Goal: Information Seeking & Learning: Check status

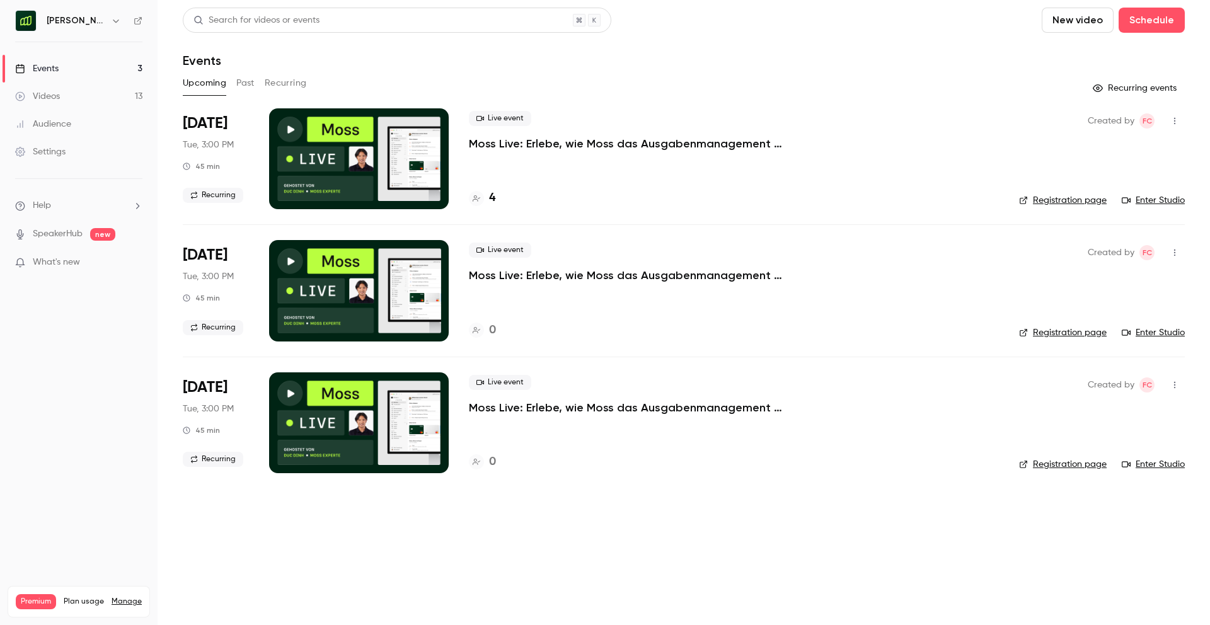
click at [88, 66] on link "Events 3" at bounding box center [79, 69] width 158 height 28
click at [74, 23] on h6 "[PERSON_NAME] ([GEOGRAPHIC_DATA])" at bounding box center [76, 20] width 59 height 13
click at [244, 81] on button "Past" at bounding box center [245, 83] width 18 height 20
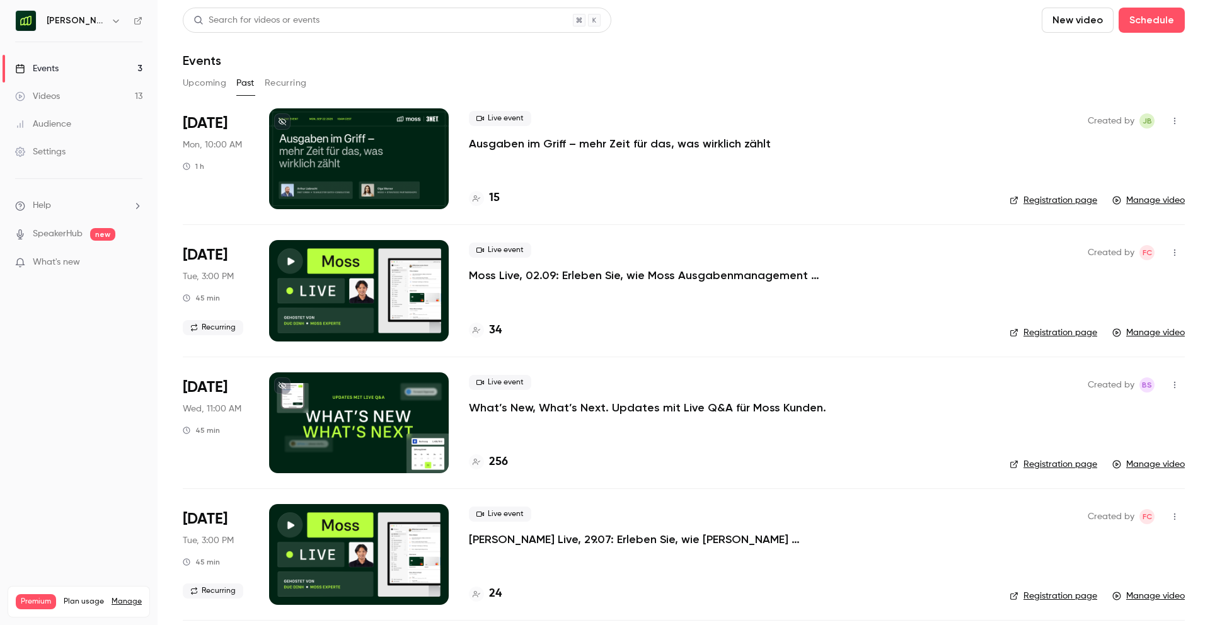
click at [510, 136] on p "Ausgaben im Griff – mehr Zeit für das, was wirklich zählt" at bounding box center [620, 143] width 302 height 15
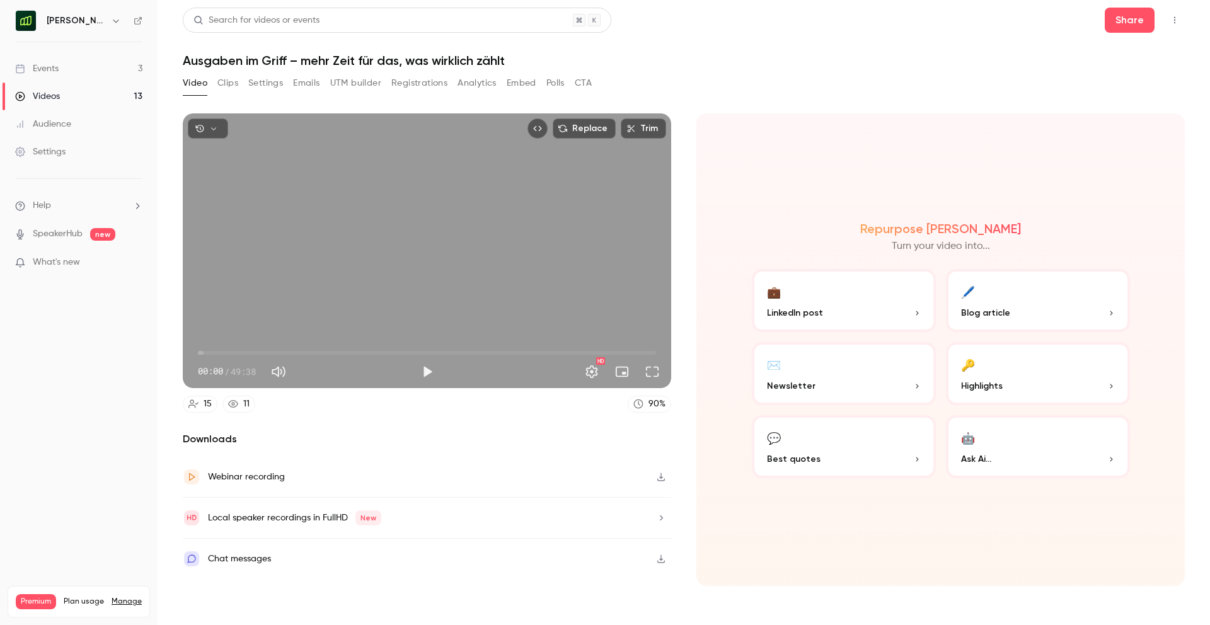
click at [442, 89] on button "Registrations" at bounding box center [419, 83] width 56 height 20
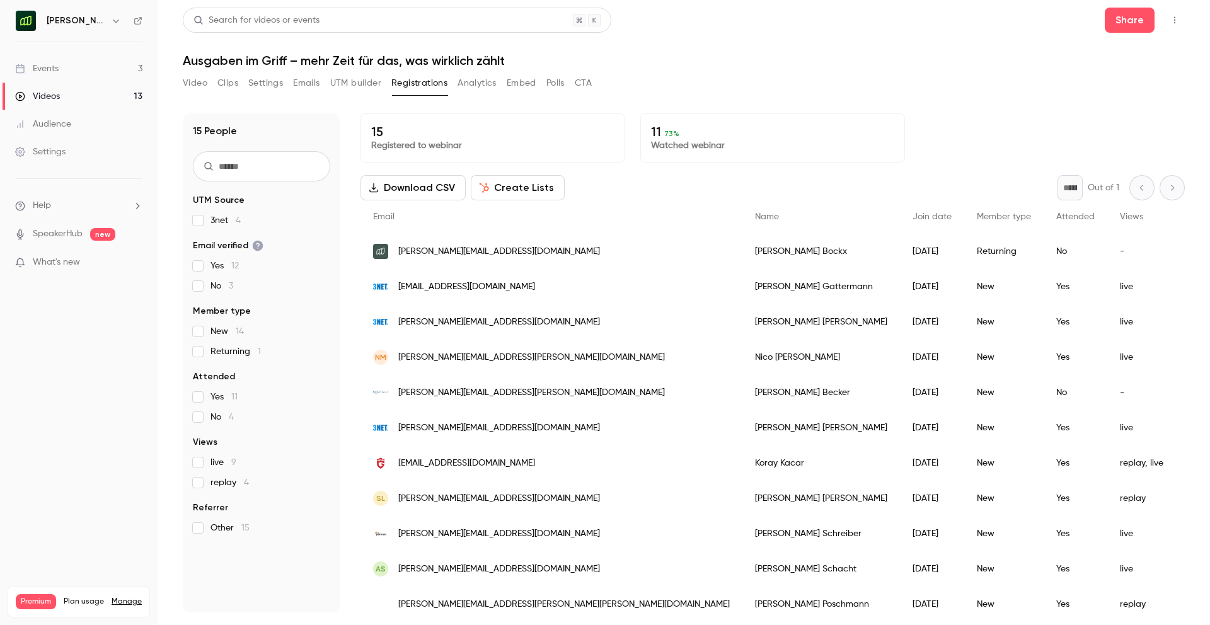
click at [486, 83] on button "Analytics" at bounding box center [477, 83] width 39 height 20
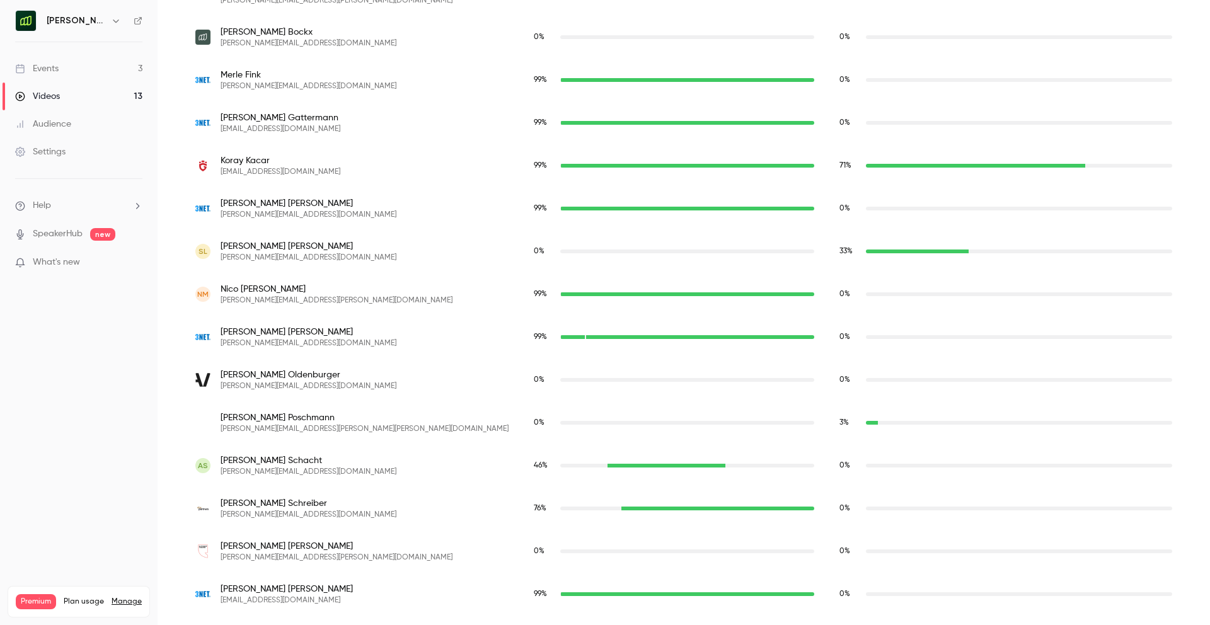
scroll to position [548, 0]
